Goal: Check status: Check status

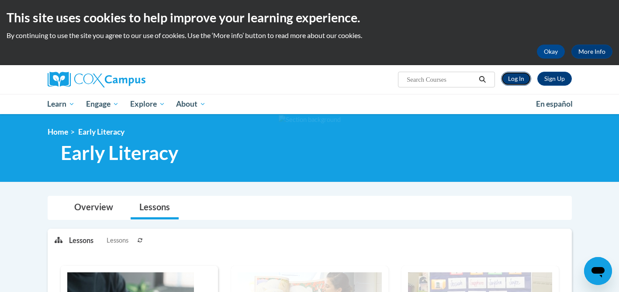
click at [519, 76] on link "Log In" at bounding box center [516, 79] width 30 height 14
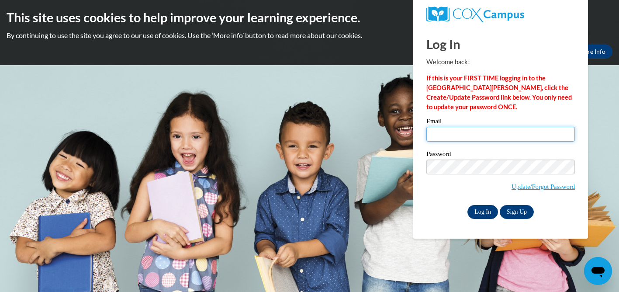
type input "mnaugle@wssd.k12.pa.us"
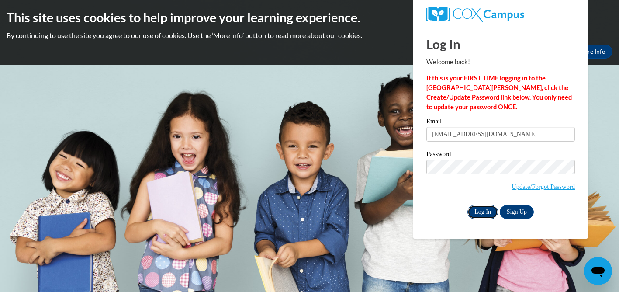
click at [480, 212] on input "Log In" at bounding box center [483, 212] width 31 height 14
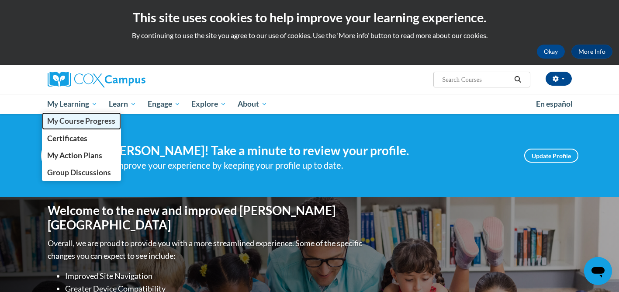
click at [76, 121] on span "My Course Progress" at bounding box center [81, 120] width 68 height 9
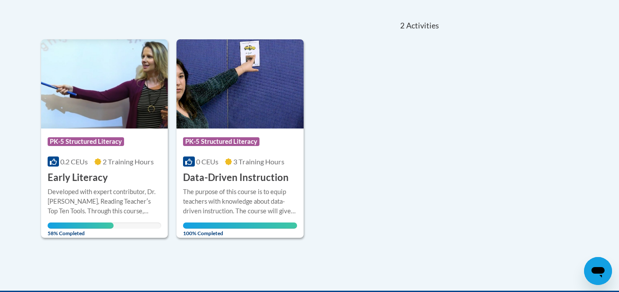
scroll to position [186, 0]
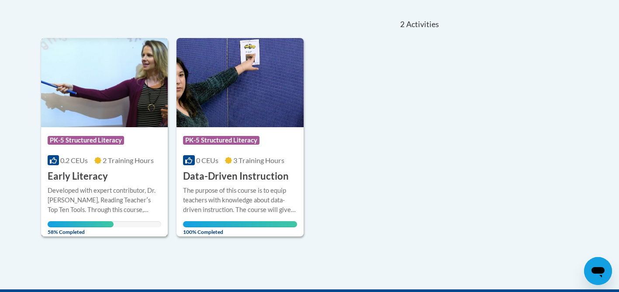
click at [93, 132] on div "Course Category: PK-5 Structured Literacy" at bounding box center [105, 142] width 114 height 20
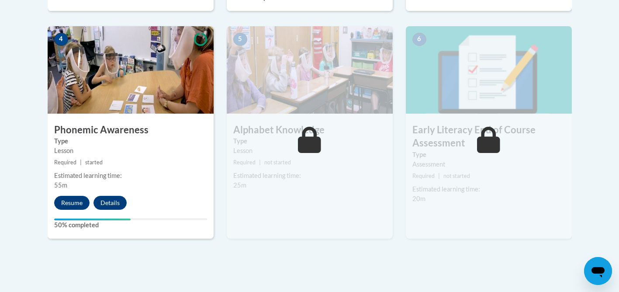
scroll to position [508, 0]
click at [72, 199] on button "Resume" at bounding box center [71, 203] width 35 height 14
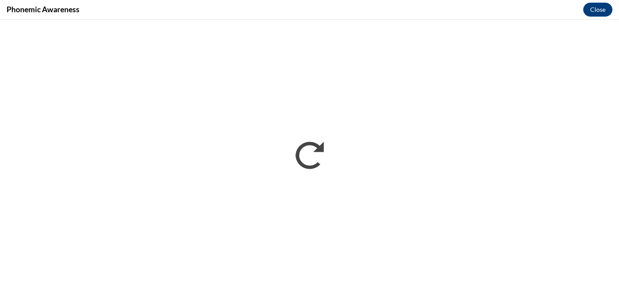
scroll to position [0, 0]
